Goal: Book appointment/travel/reservation

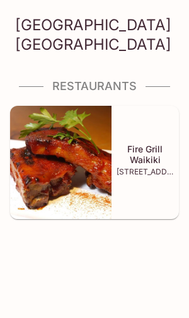
scroll to position [1, 0]
click at [130, 240] on div "[GEOGRAPHIC_DATA] [GEOGRAPHIC_DATA] Restaurants Fire Grill Waikiki [STREET_ADDR…" at bounding box center [94, 159] width 189 height 318
click at [168, 51] on h3 "[GEOGRAPHIC_DATA] [GEOGRAPHIC_DATA]" at bounding box center [94, 34] width 158 height 39
